Goal: Task Accomplishment & Management: Use online tool/utility

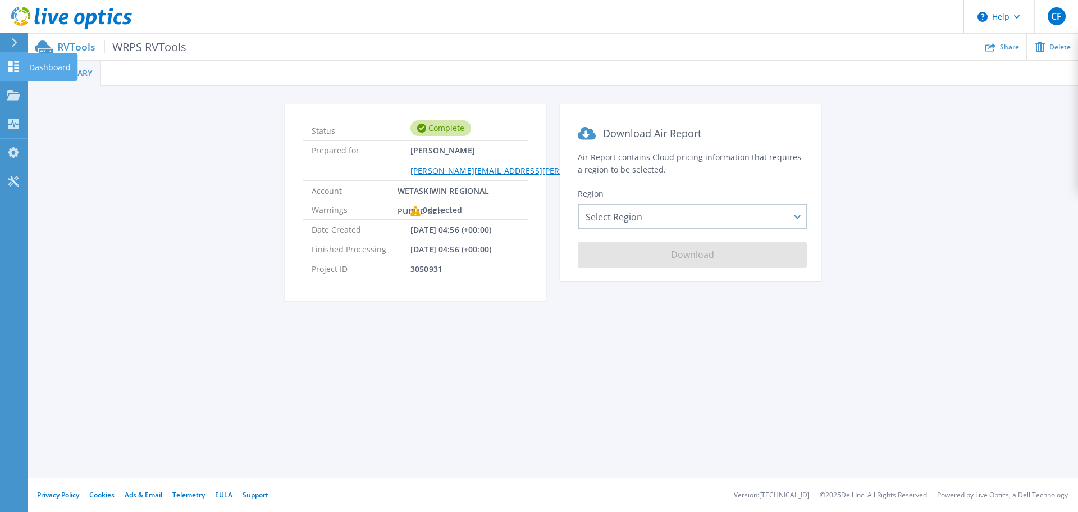
click at [13, 73] on link "Dashboard Dashboard" at bounding box center [14, 67] width 28 height 29
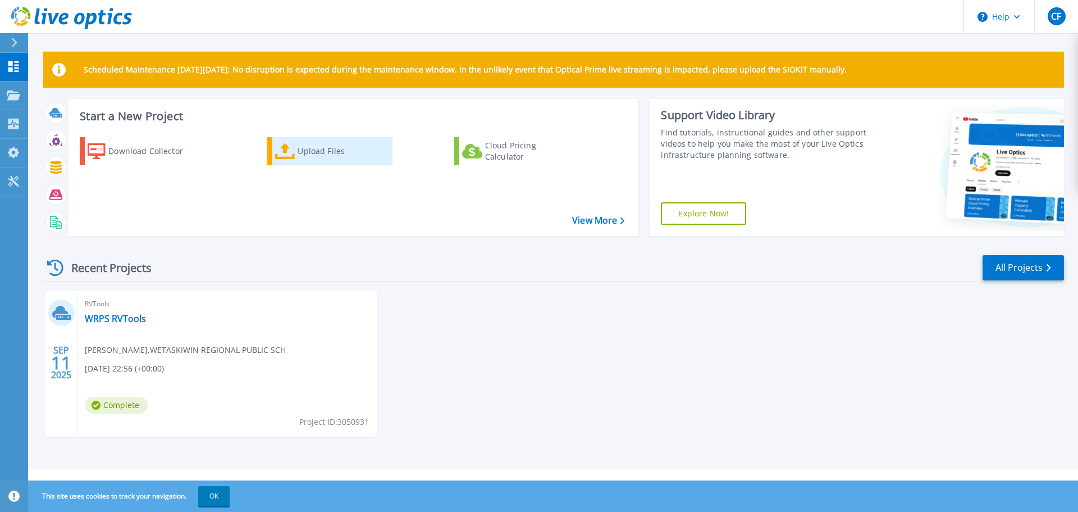
click at [335, 148] on div "Upload Files" at bounding box center [343, 151] width 90 height 22
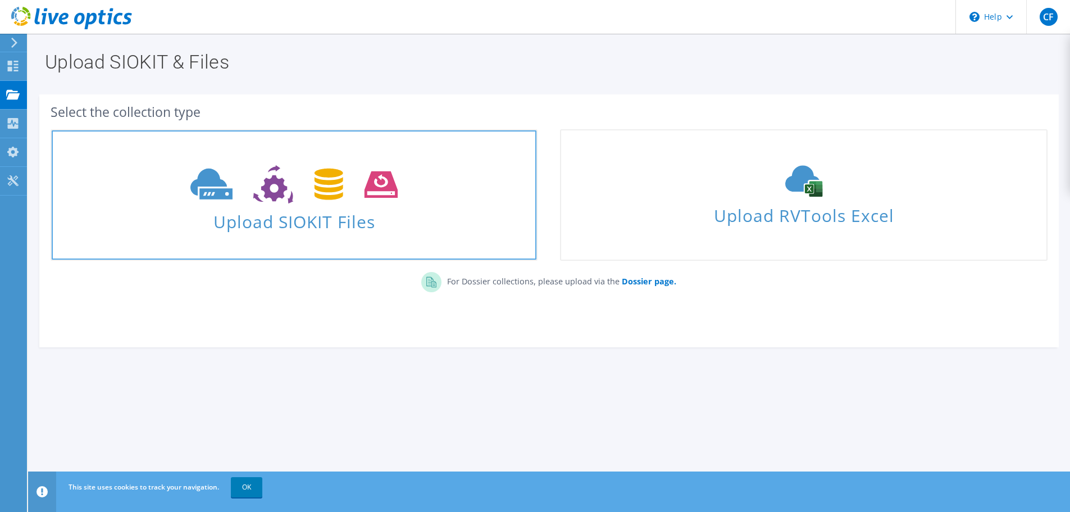
click at [298, 206] on span at bounding box center [294, 183] width 485 height 47
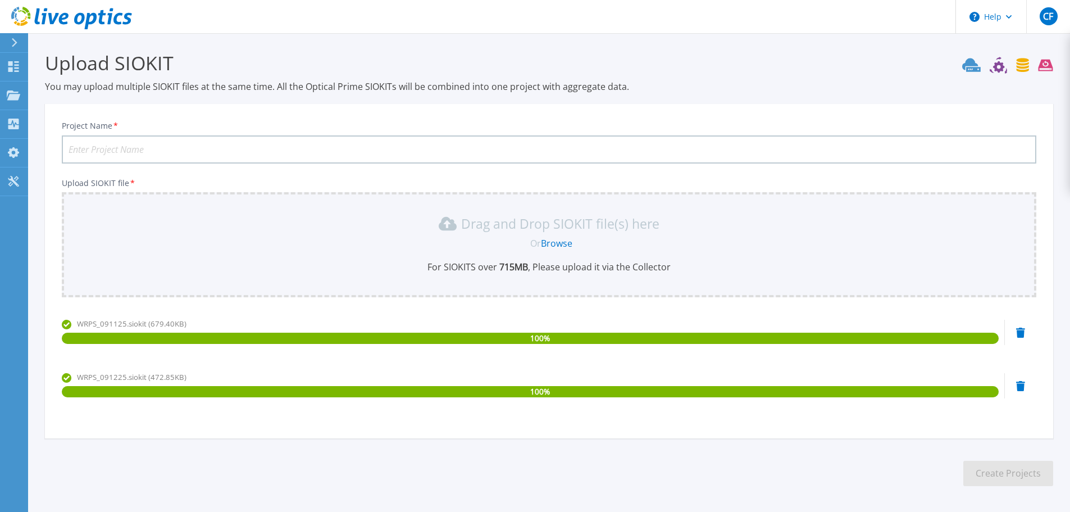
click at [129, 151] on input "Project Name *" at bounding box center [549, 149] width 974 height 28
drag, startPoint x: 97, startPoint y: 149, endPoint x: 138, endPoint y: 150, distance: 41.0
click at [138, 151] on input "WRPS RVTools" at bounding box center [549, 149] width 974 height 28
type input "WRPS SIOKITs"
click at [1013, 470] on button "Create Projects" at bounding box center [1008, 473] width 90 height 25
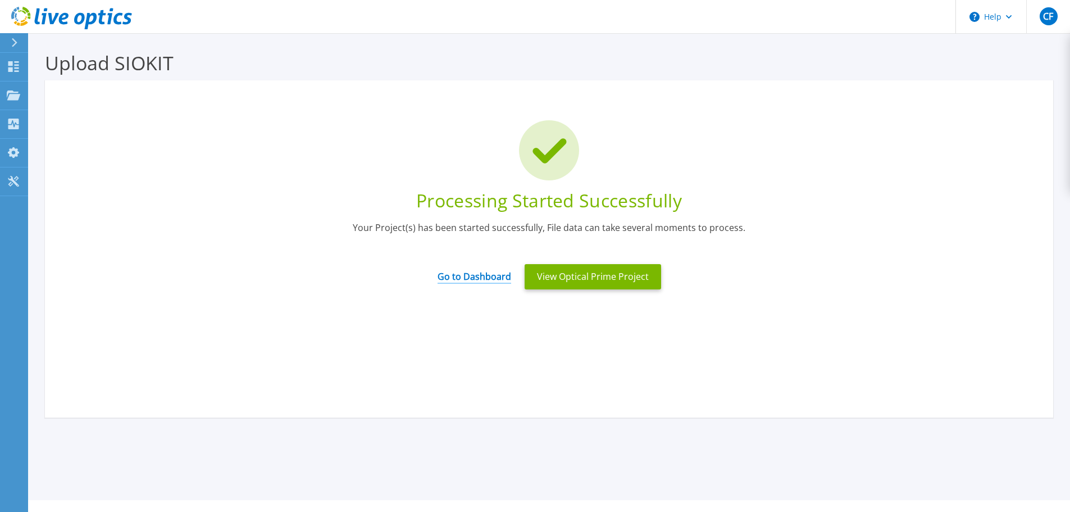
click at [481, 274] on link "Go to Dashboard" at bounding box center [475, 273] width 74 height 22
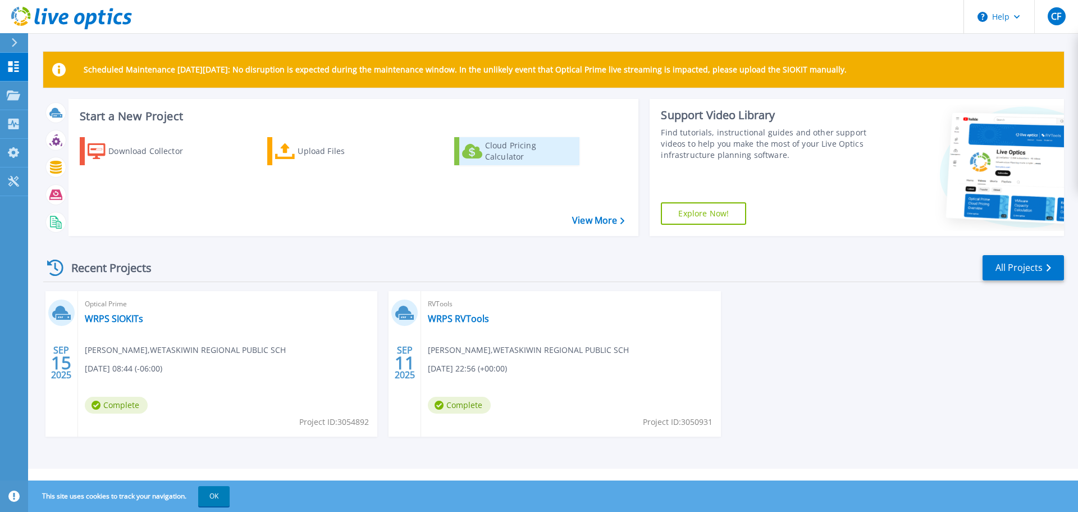
click at [562, 146] on div "Cloud Pricing Calculator" at bounding box center [530, 151] width 90 height 22
click at [582, 220] on link "View More" at bounding box center [598, 220] width 52 height 11
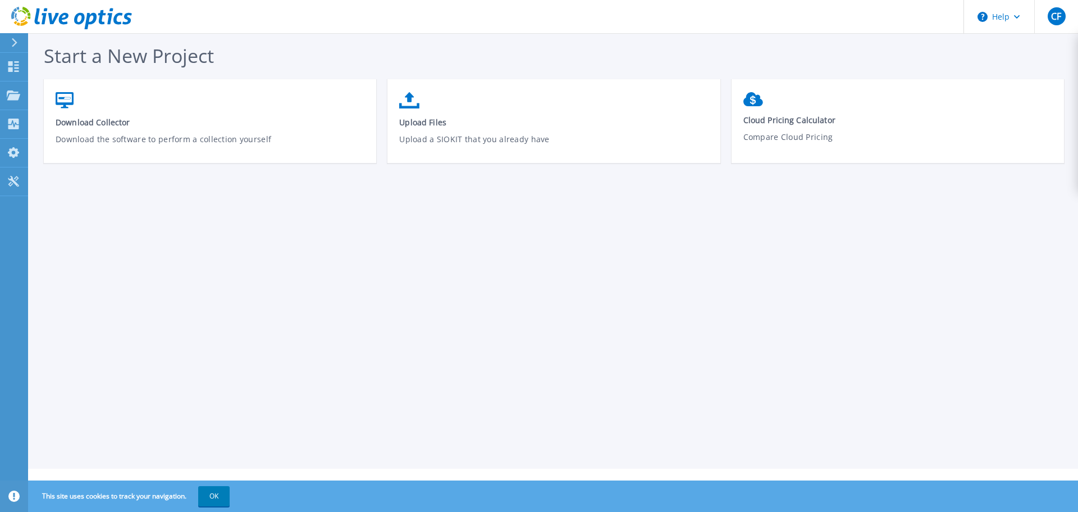
click at [472, 33] on header "Help CF End User [PERSON_NAME] [PERSON_NAME][EMAIL_ADDRESS][PERSON_NAME][DOMAIN…" at bounding box center [539, 17] width 1078 height 34
